Goal: Information Seeking & Learning: Learn about a topic

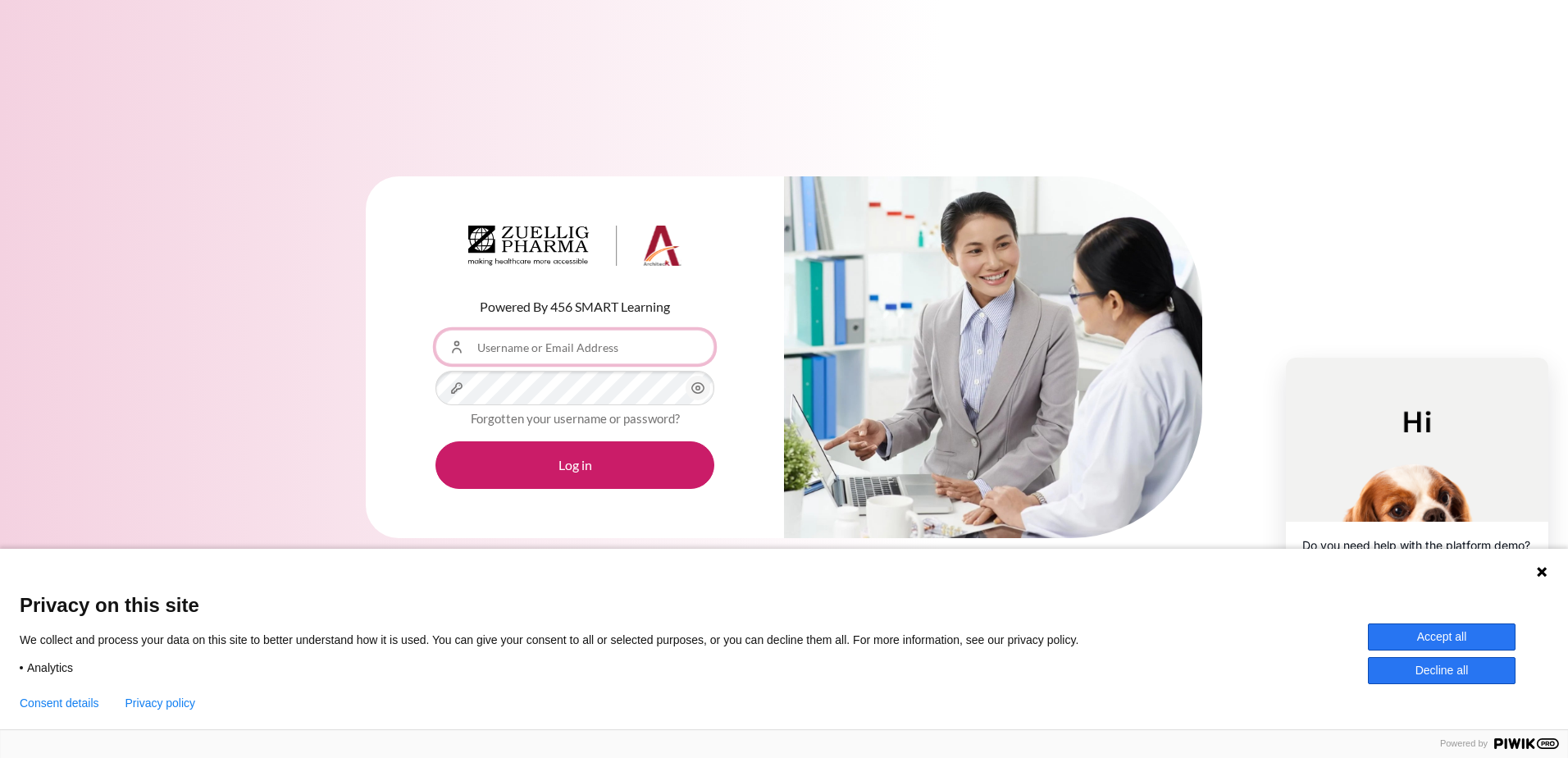
click at [583, 344] on input "Username or Email Address" at bounding box center [574, 347] width 279 height 34
type input "[EMAIL_ADDRESS][DOMAIN_NAME]"
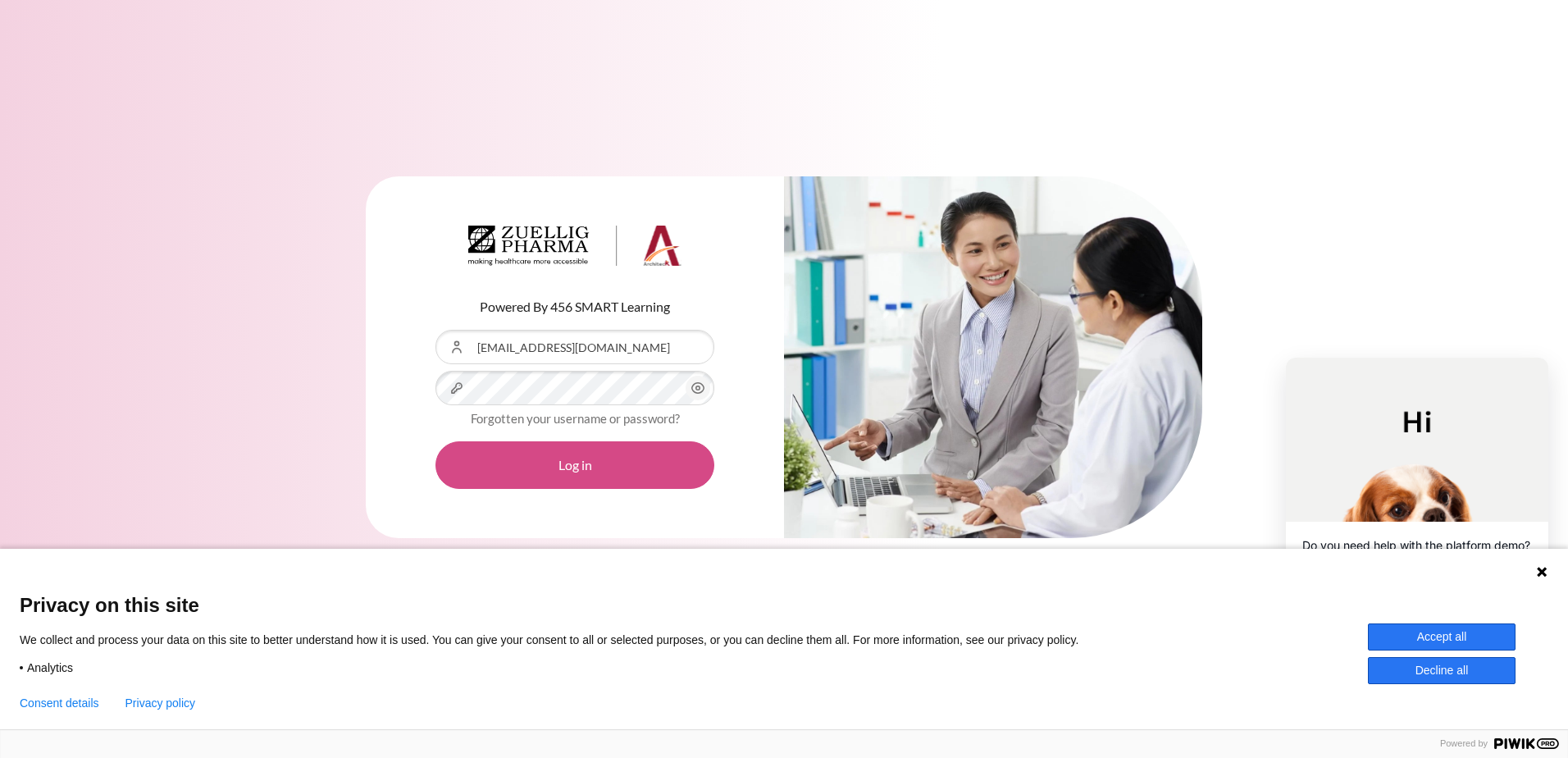
click at [569, 471] on button "Log in" at bounding box center [574, 464] width 279 height 48
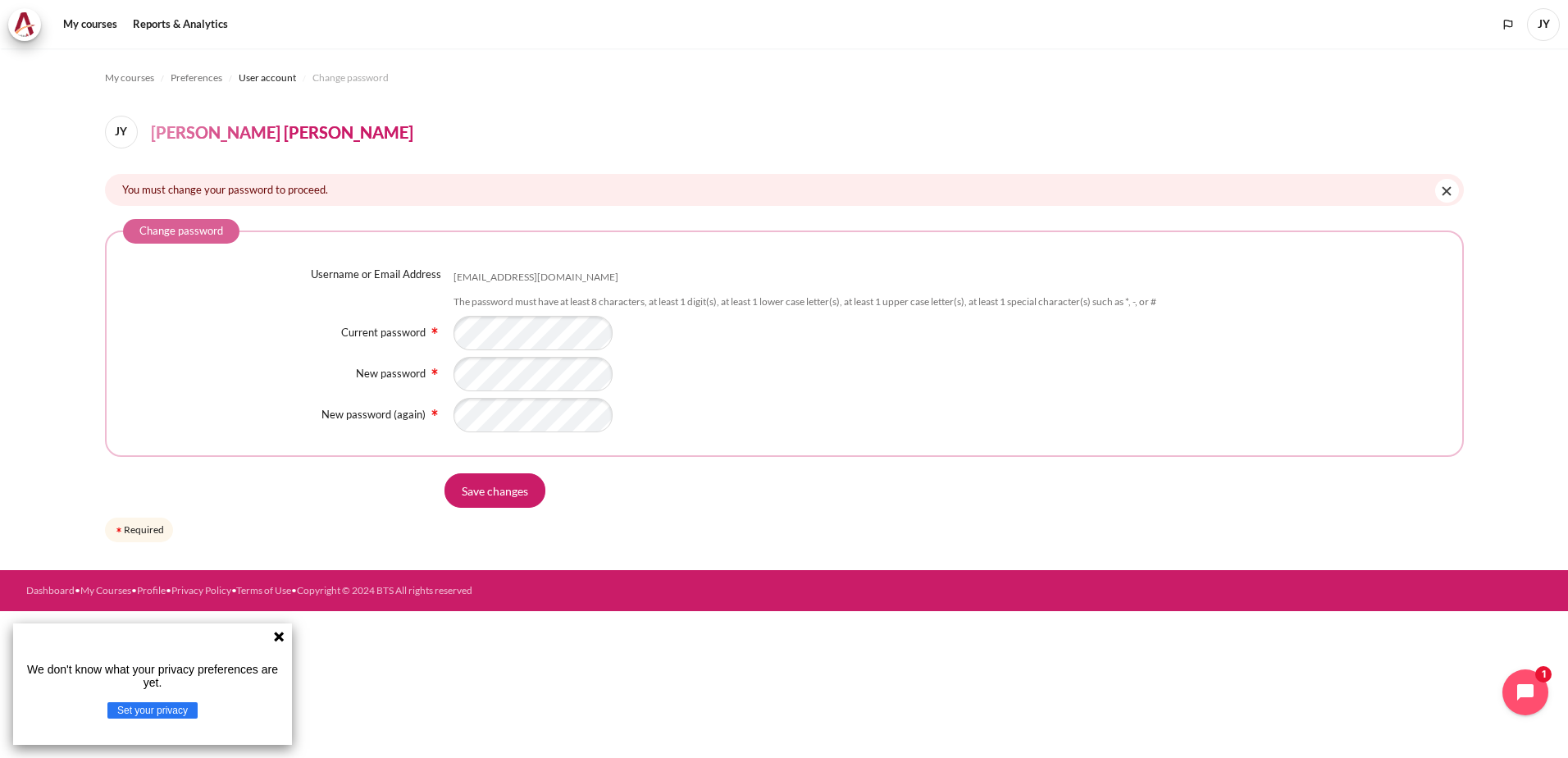
click at [382, 332] on div "Current password" at bounding box center [784, 333] width 1322 height 34
click at [525, 493] on input "Save changes" at bounding box center [495, 491] width 101 height 34
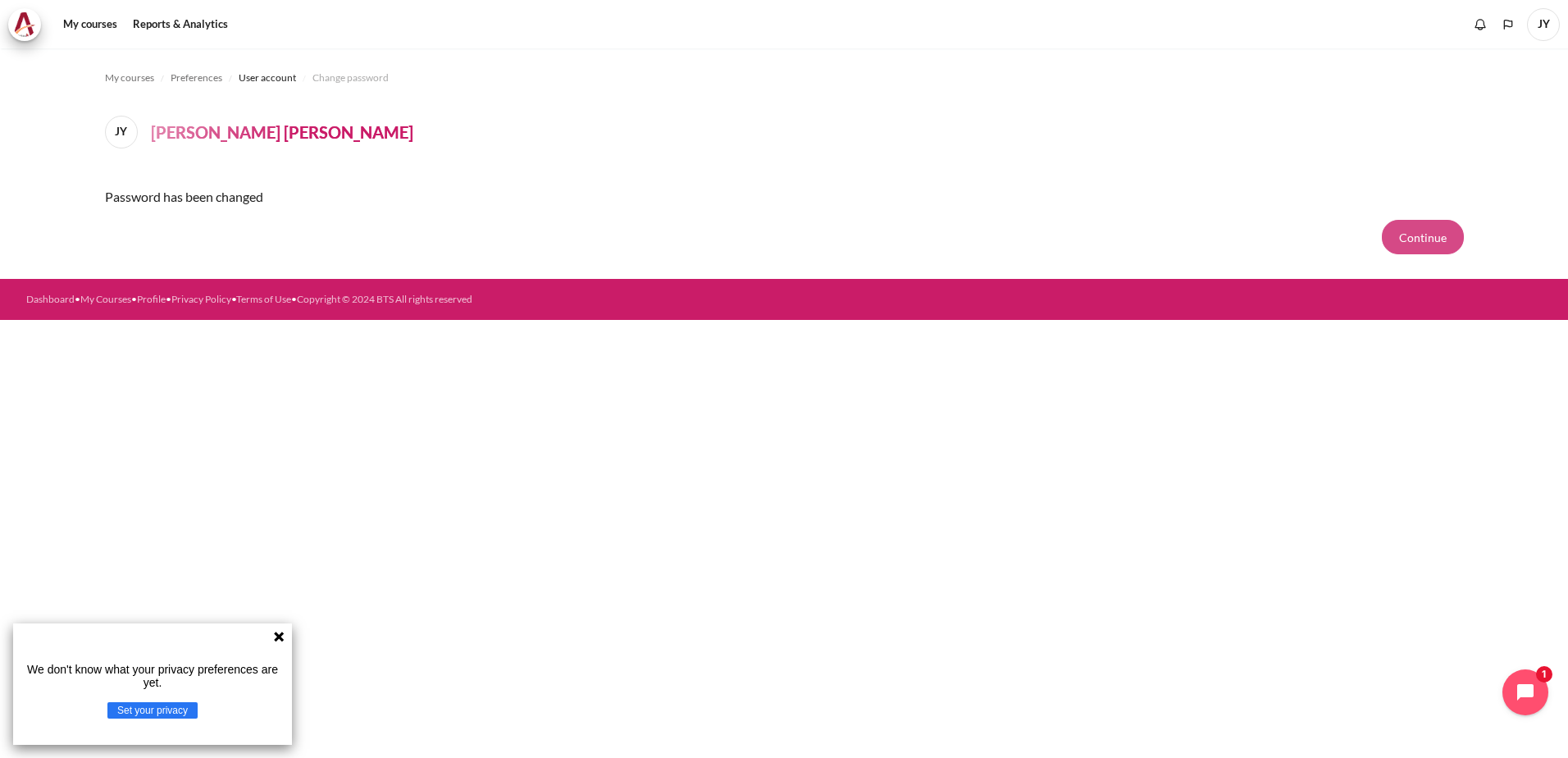
click at [1414, 229] on button "Continue" at bounding box center [1423, 237] width 82 height 34
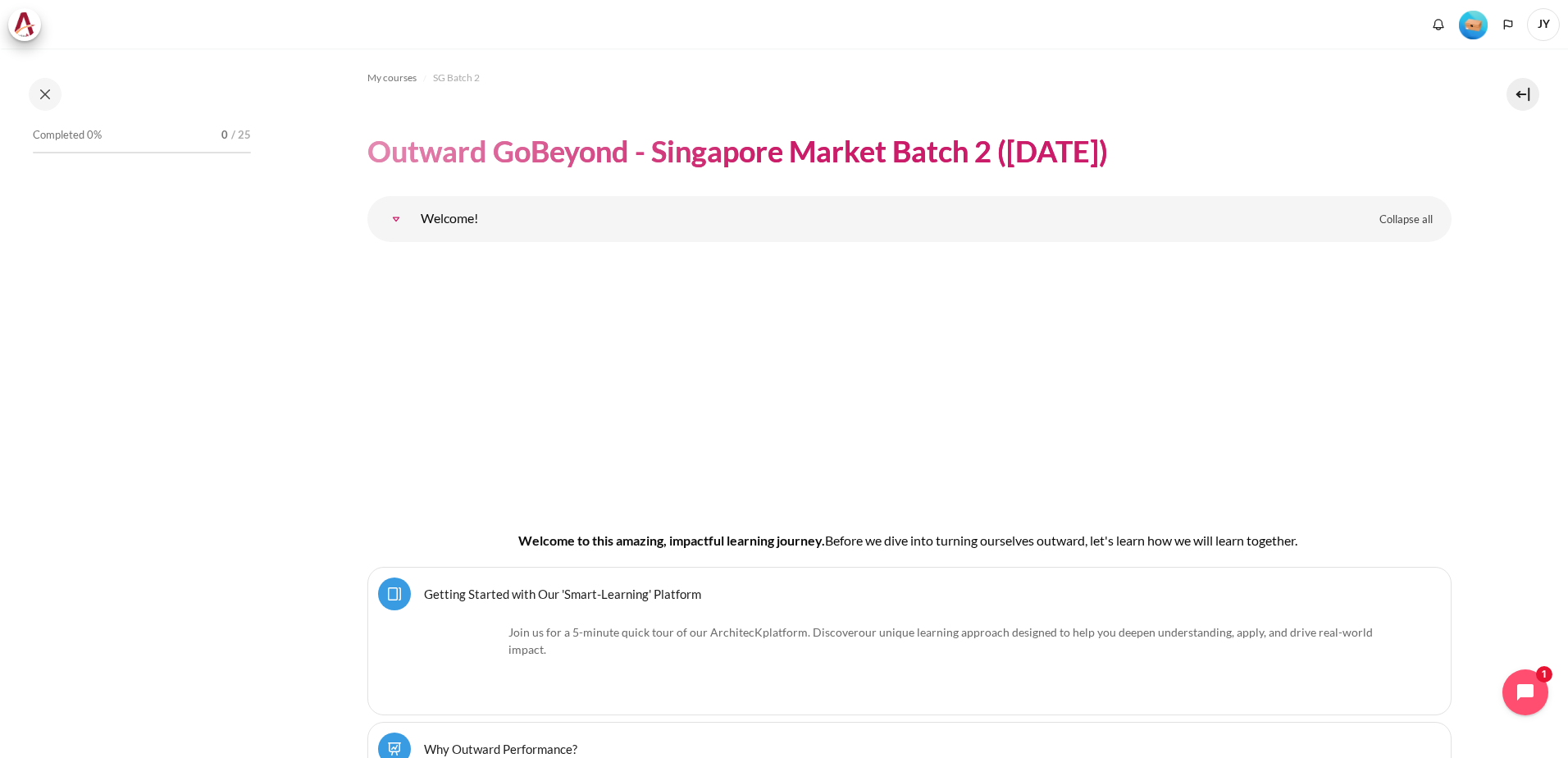
drag, startPoint x: 500, startPoint y: 196, endPoint x: 489, endPoint y: 210, distance: 17.8
click at [500, 198] on div "Select topic Welcome! Collapse all Expand all" at bounding box center [910, 219] width 1084 height 46
click at [413, 211] on link "Welcome!" at bounding box center [396, 219] width 33 height 33
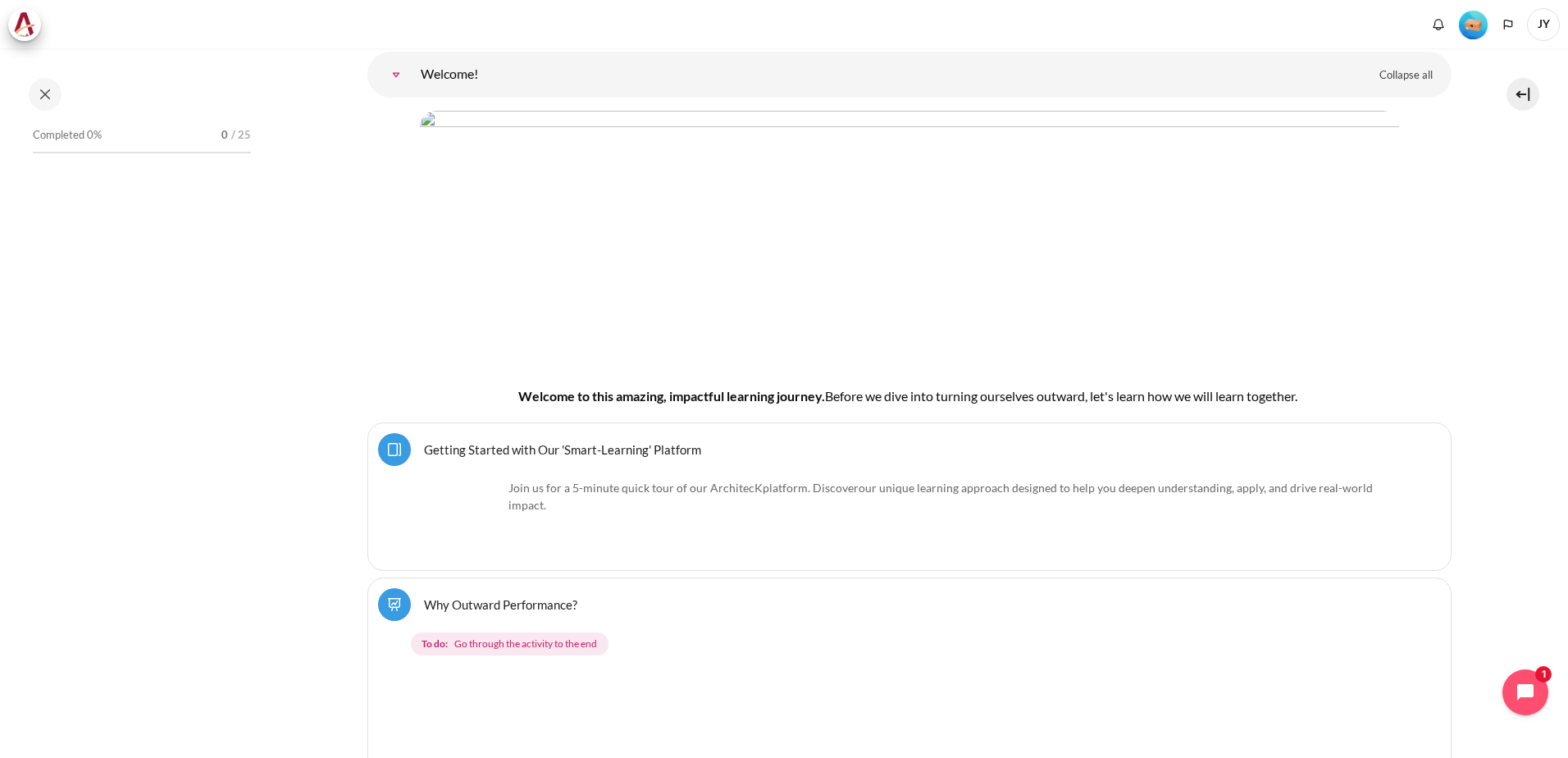
click at [413, 89] on link "Welcome!" at bounding box center [396, 74] width 33 height 33
click at [413, 73] on link "Welcome!" at bounding box center [396, 74] width 33 height 33
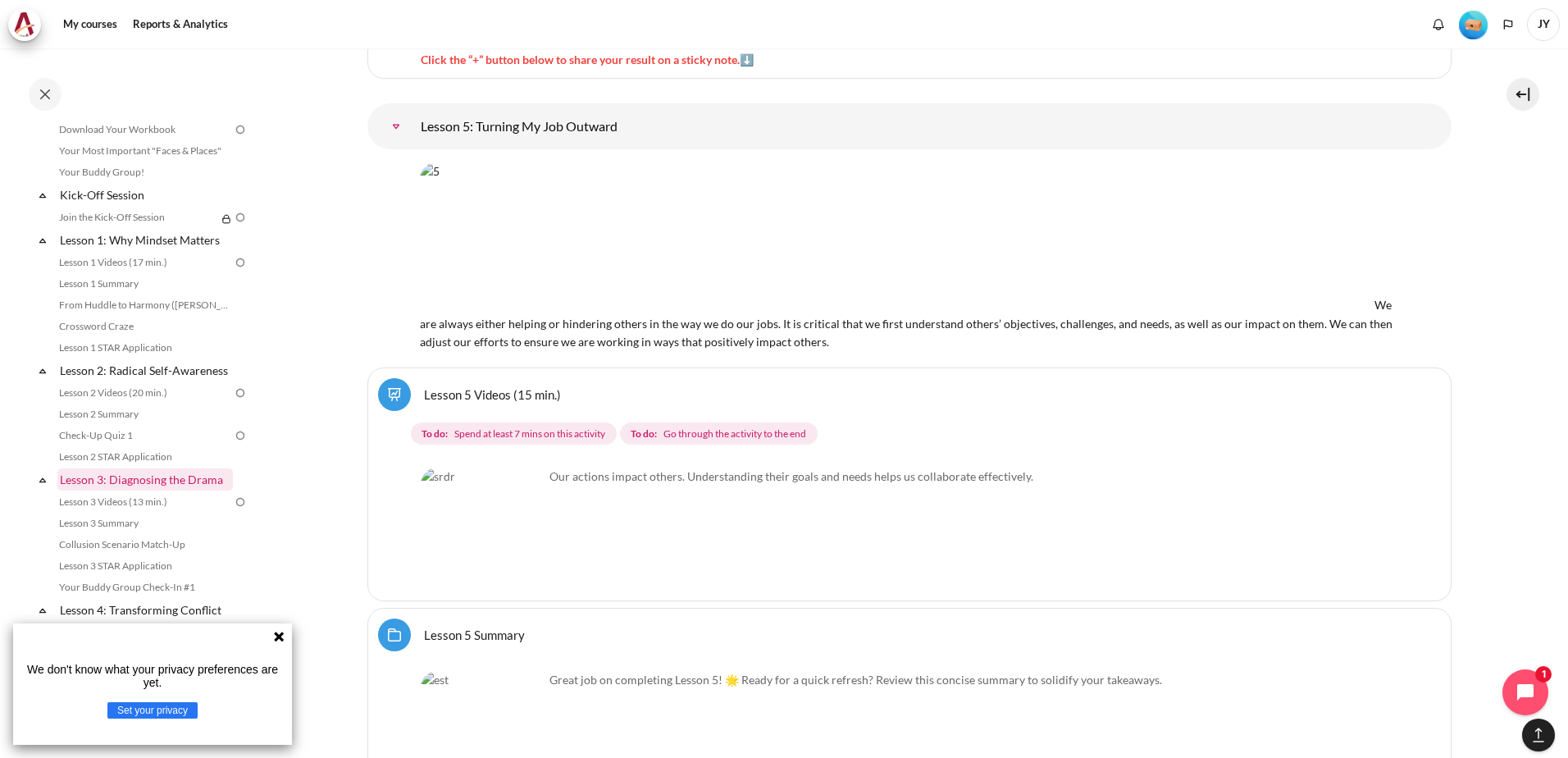
scroll to position [0, 0]
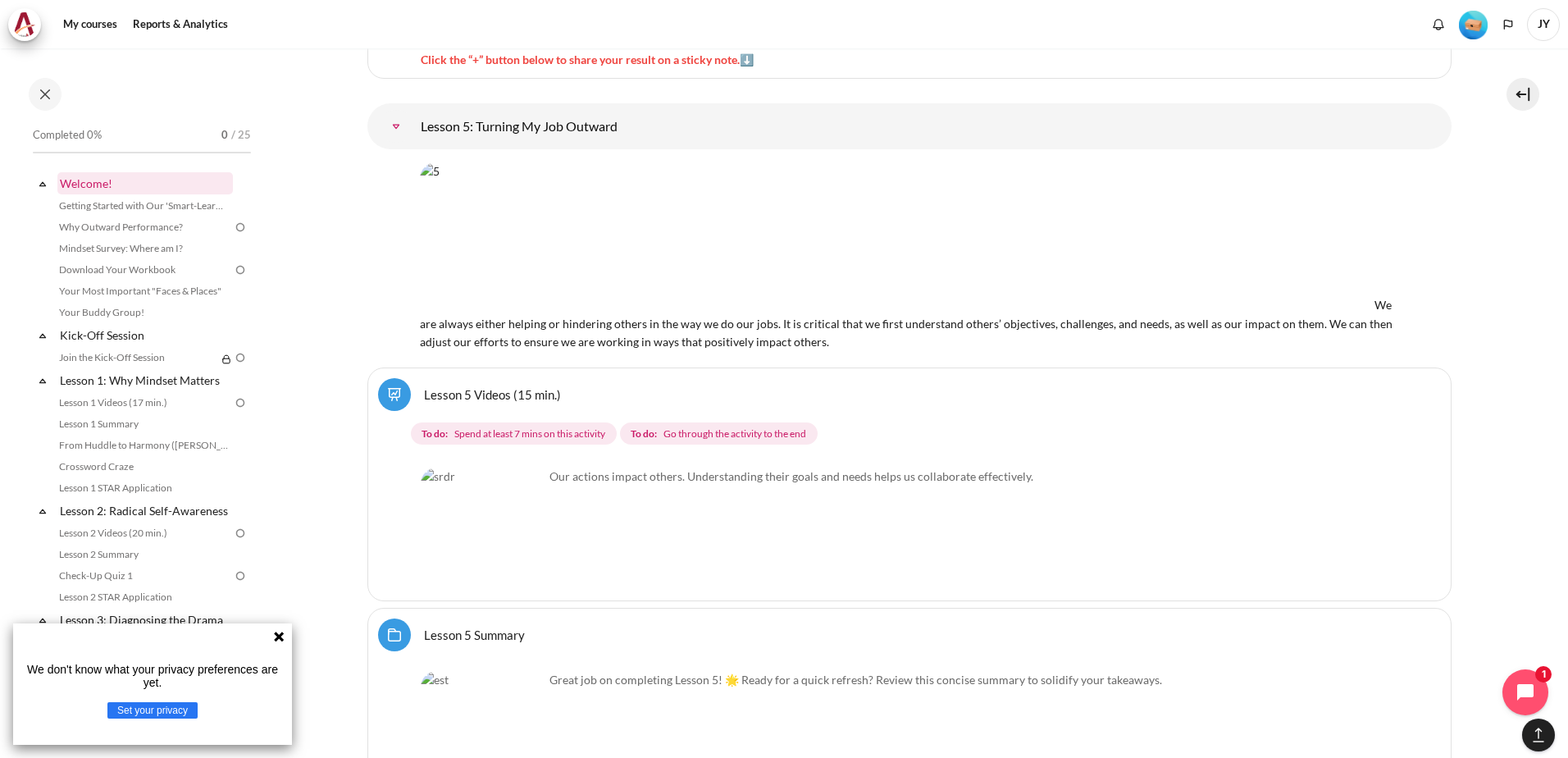
click at [95, 190] on link "Welcome!" at bounding box center [145, 183] width 175 height 23
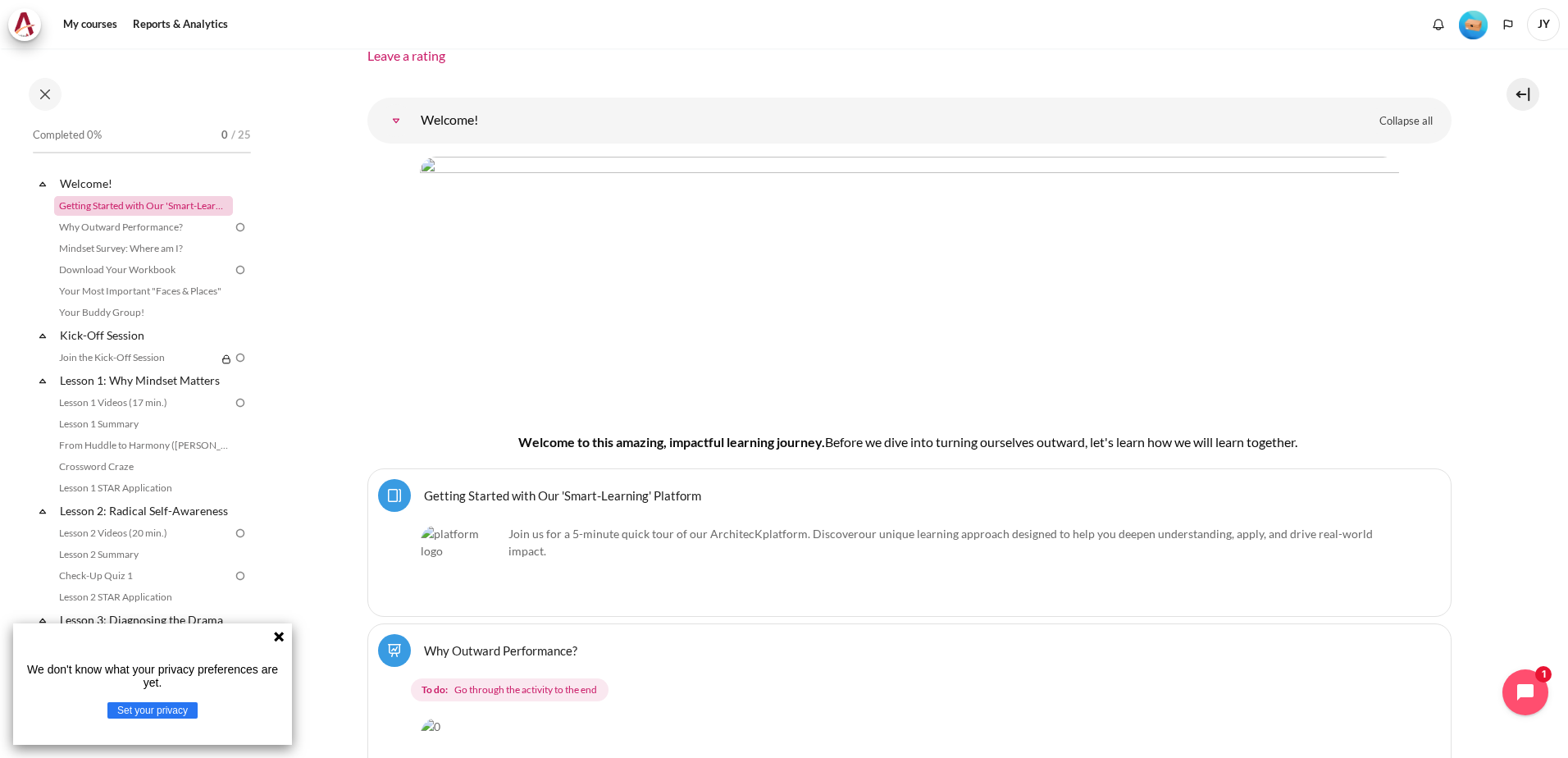
click at [103, 201] on link "Getting Started with Our 'Smart-Learning' Platform" at bounding box center [144, 206] width 179 height 20
